Goal: Transaction & Acquisition: Subscribe to service/newsletter

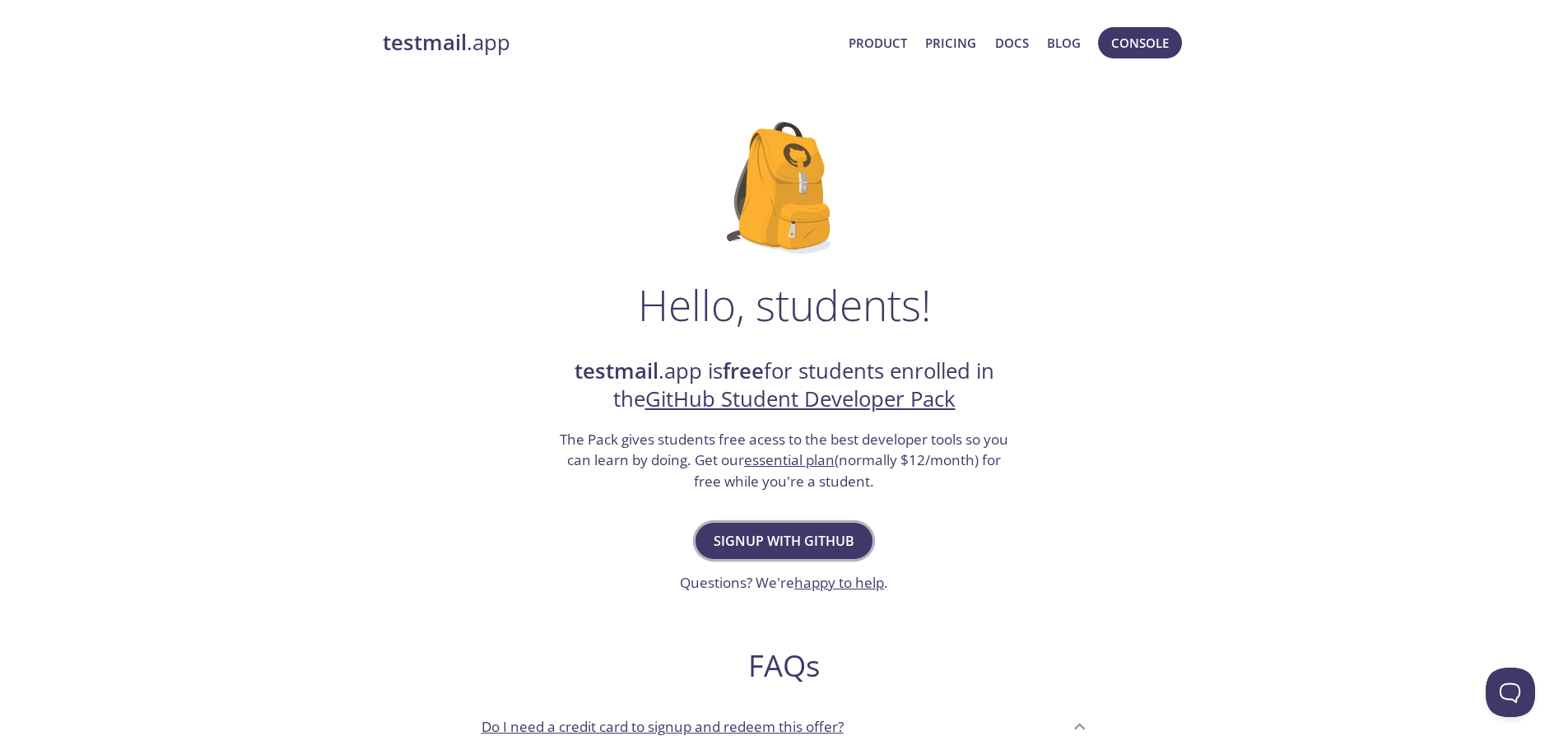
click at [785, 553] on span "Signup with GitHub" at bounding box center [783, 541] width 140 height 23
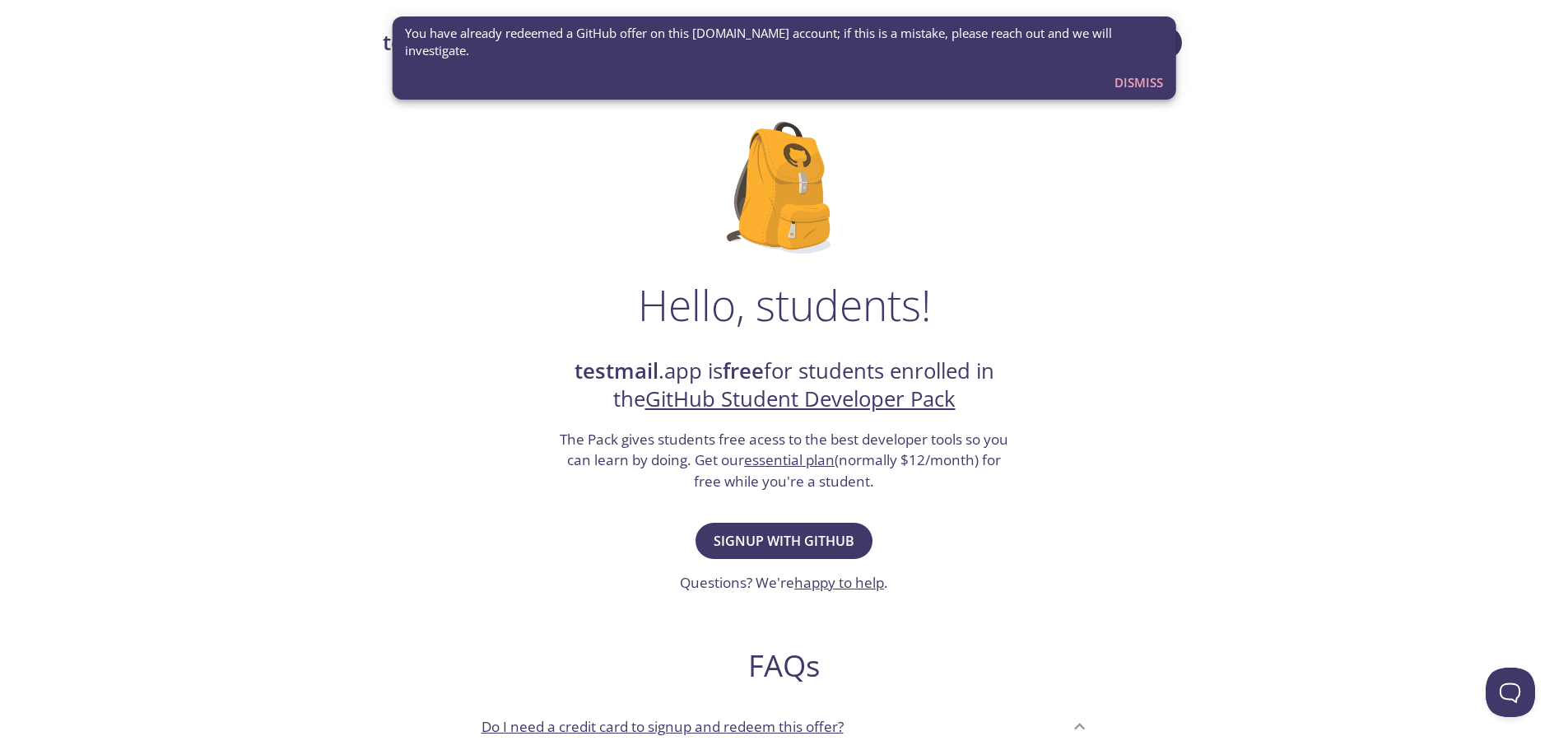
click at [1136, 79] on span "Dismiss" at bounding box center [1138, 82] width 48 height 21
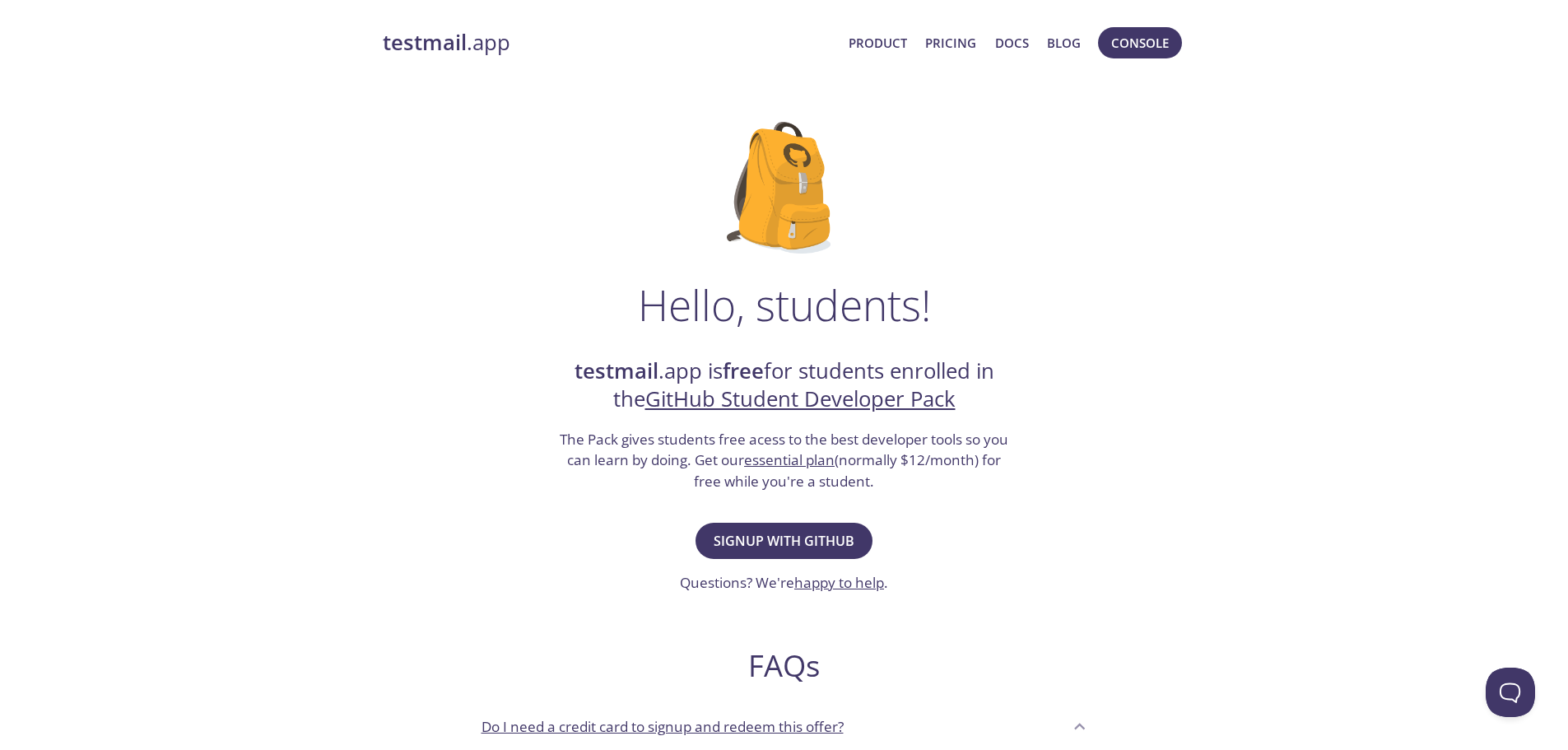
click at [431, 39] on strong "testmail" at bounding box center [425, 42] width 84 height 29
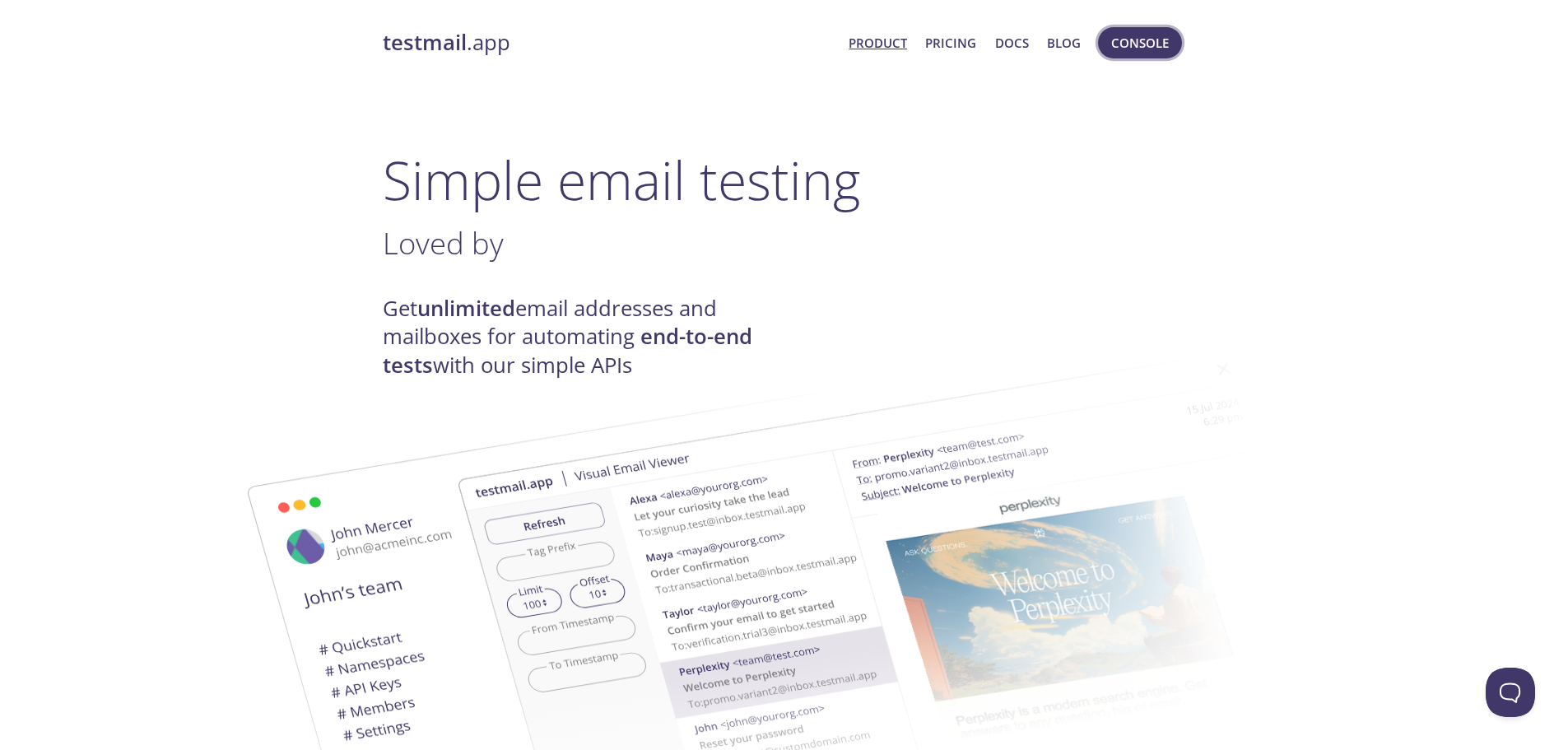
click at [1145, 37] on span "Console" at bounding box center [1140, 43] width 58 height 21
